Goal: Navigation & Orientation: Find specific page/section

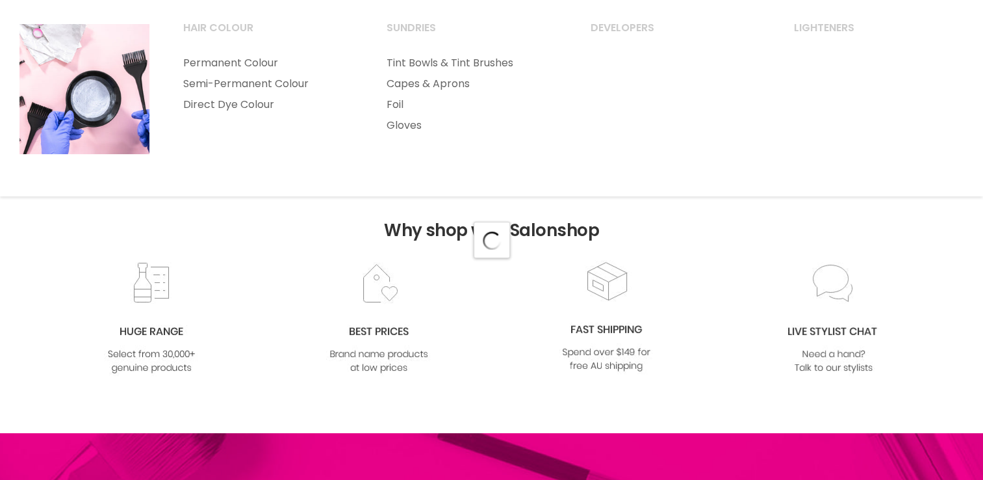
scroll to position [325, 0]
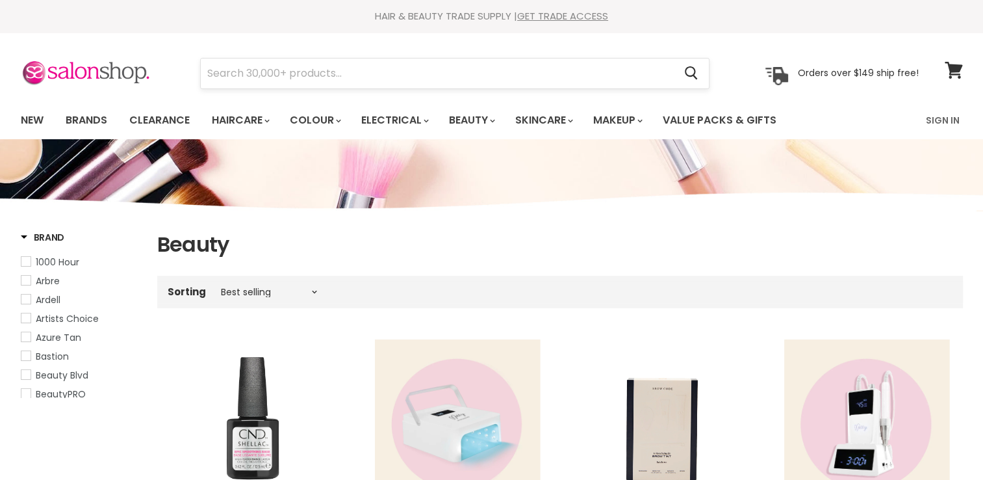
click at [220, 77] on input "Search" at bounding box center [438, 73] width 474 height 30
click at [892, 71] on p "Orders over $149 ship free!" at bounding box center [858, 73] width 121 height 12
click at [958, 73] on icon at bounding box center [954, 70] width 18 height 17
